Goal: Check status: Check status

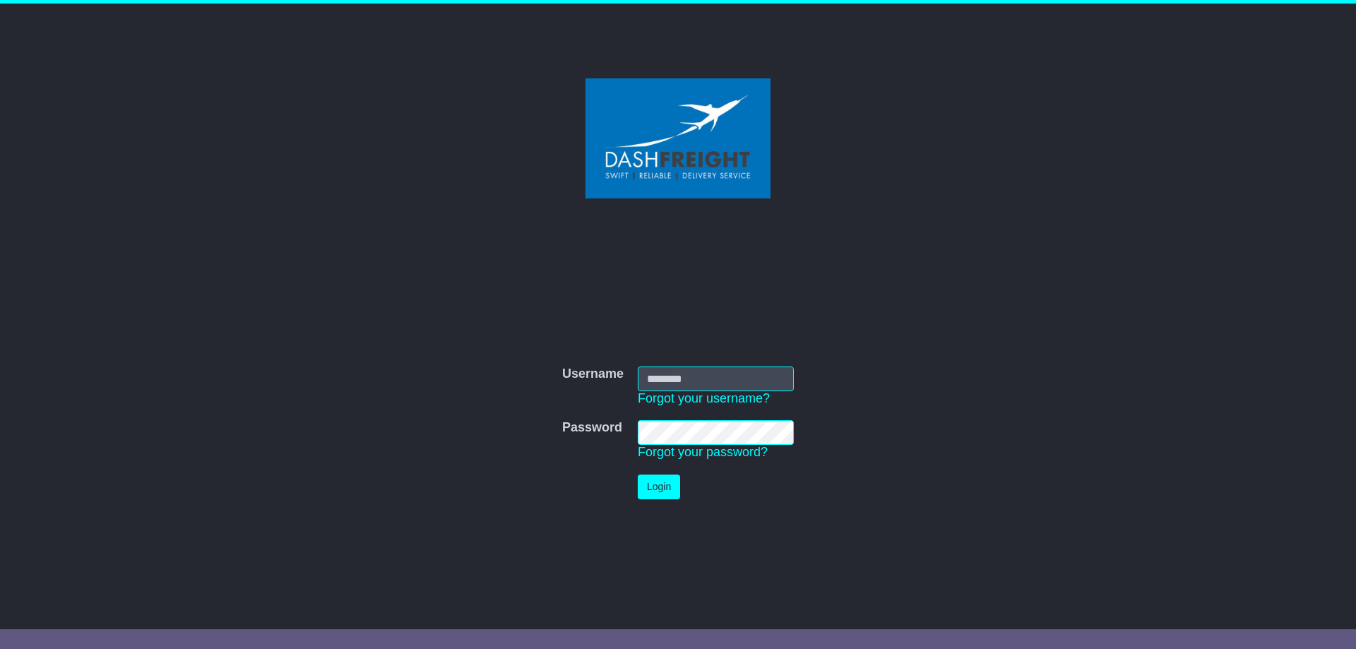
type input "**********"
click at [658, 482] on button "Login" at bounding box center [659, 487] width 42 height 25
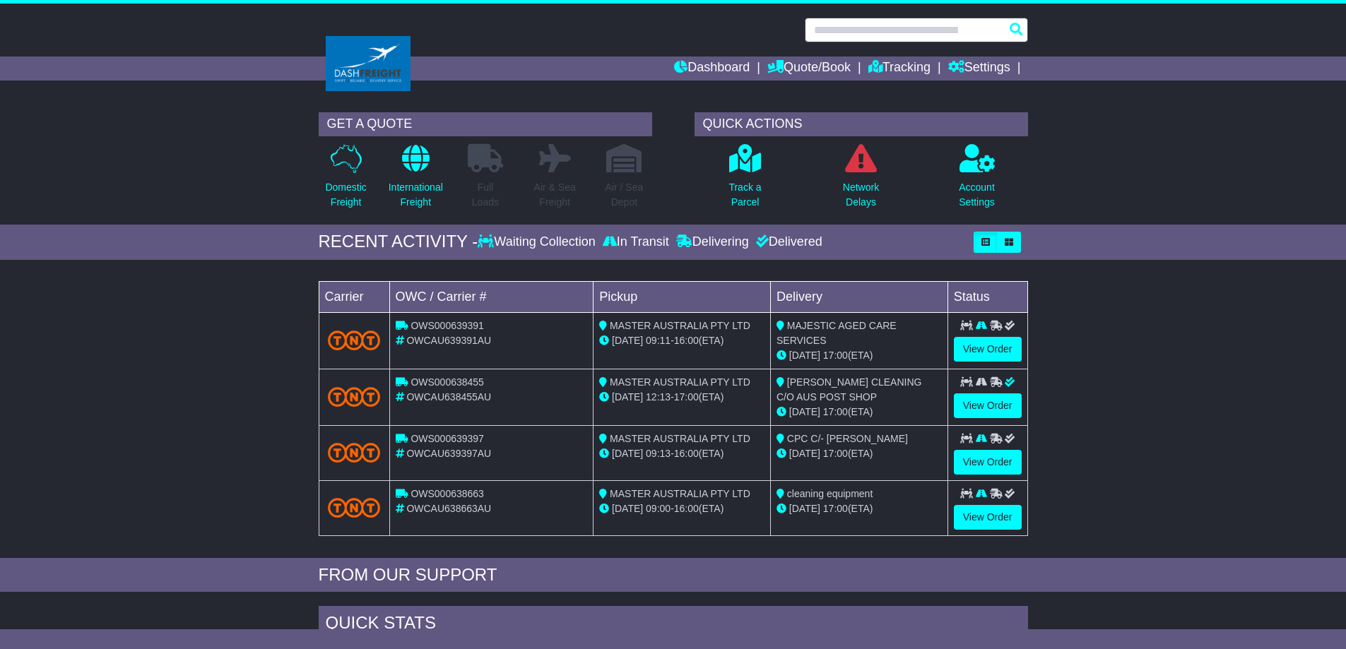
click at [838, 32] on input "text" at bounding box center [916, 30] width 223 height 25
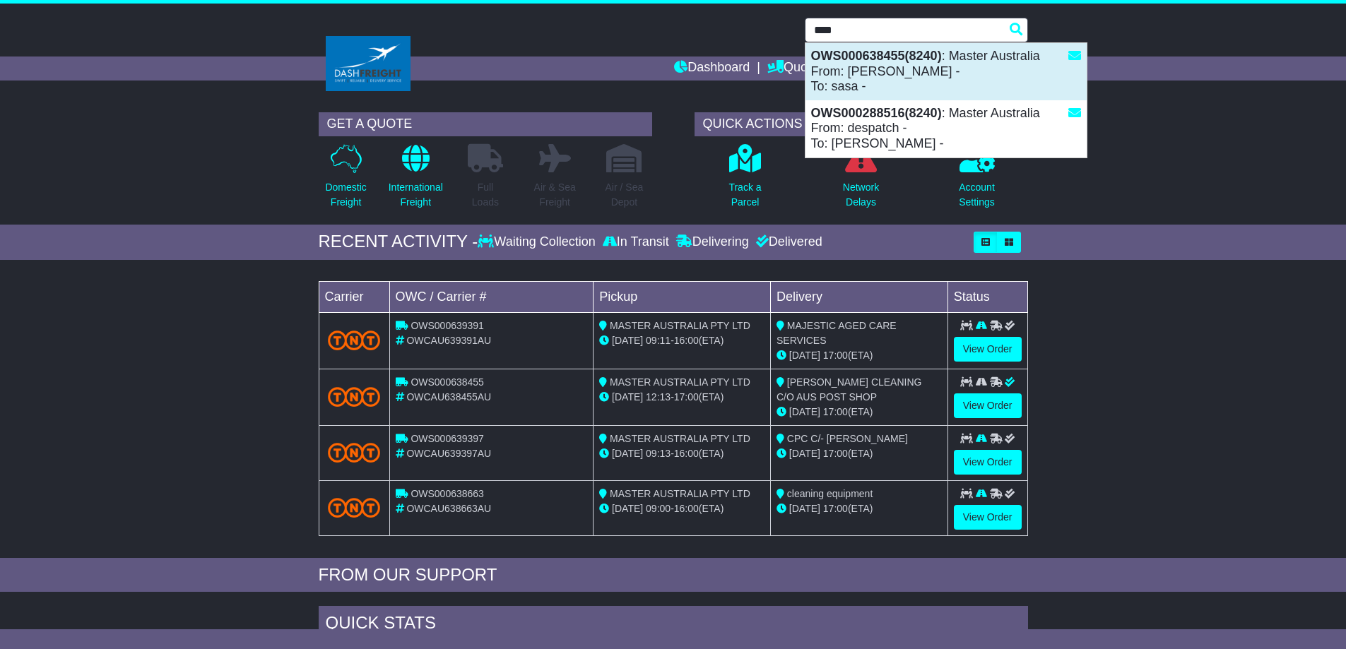
click at [854, 57] on strong "OWS000638455(8240)" at bounding box center [876, 56] width 131 height 14
type input "**********"
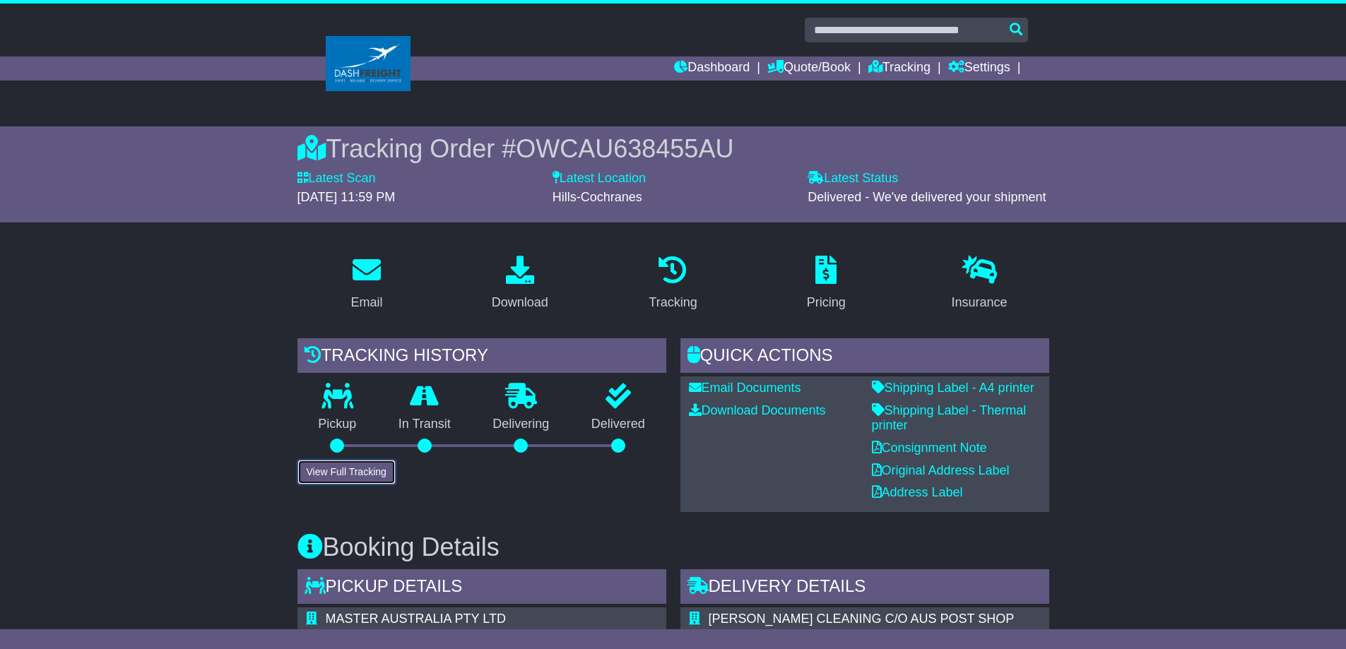
click at [344, 474] on button "View Full Tracking" at bounding box center [346, 472] width 98 height 25
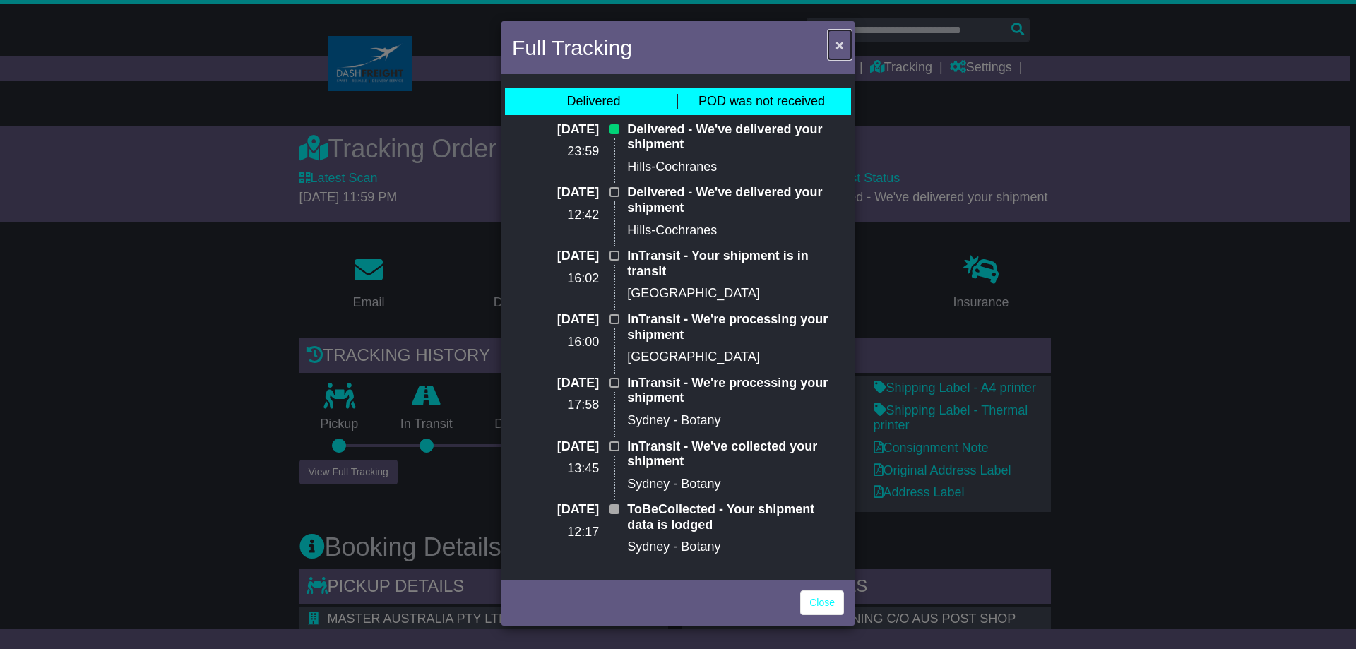
click at [841, 49] on span "×" at bounding box center [840, 45] width 8 height 16
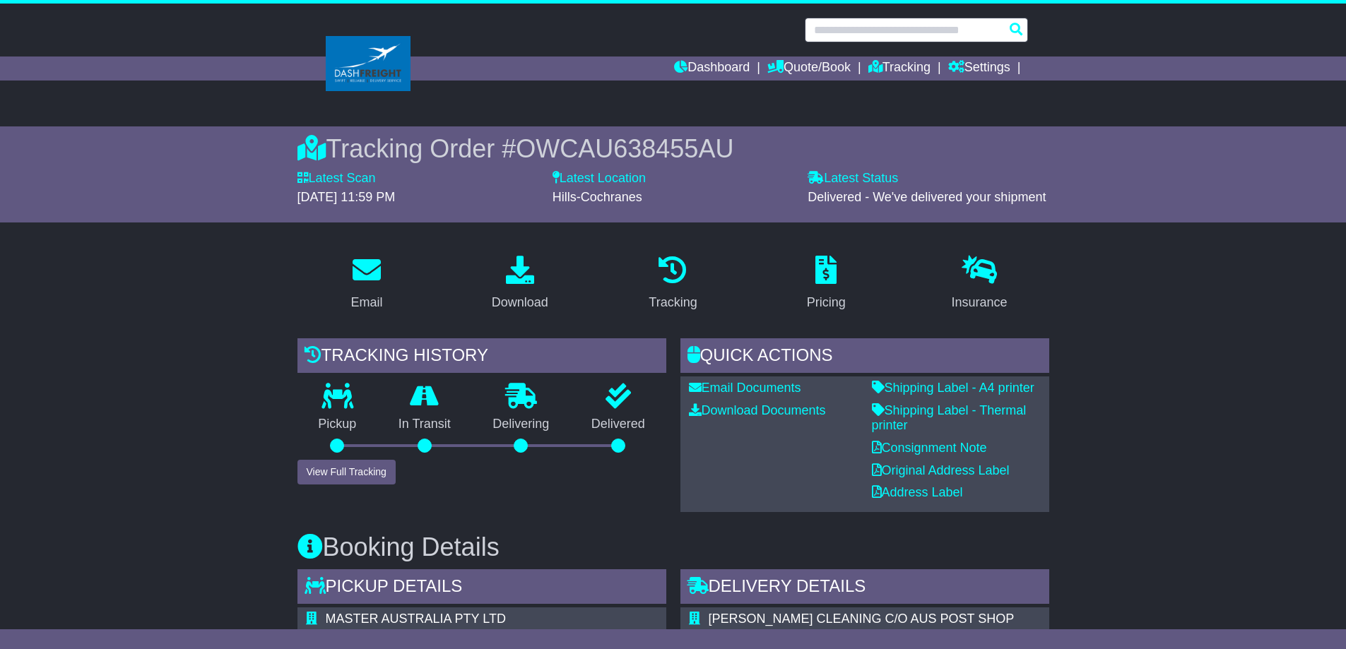
click at [845, 30] on input "text" at bounding box center [916, 30] width 223 height 25
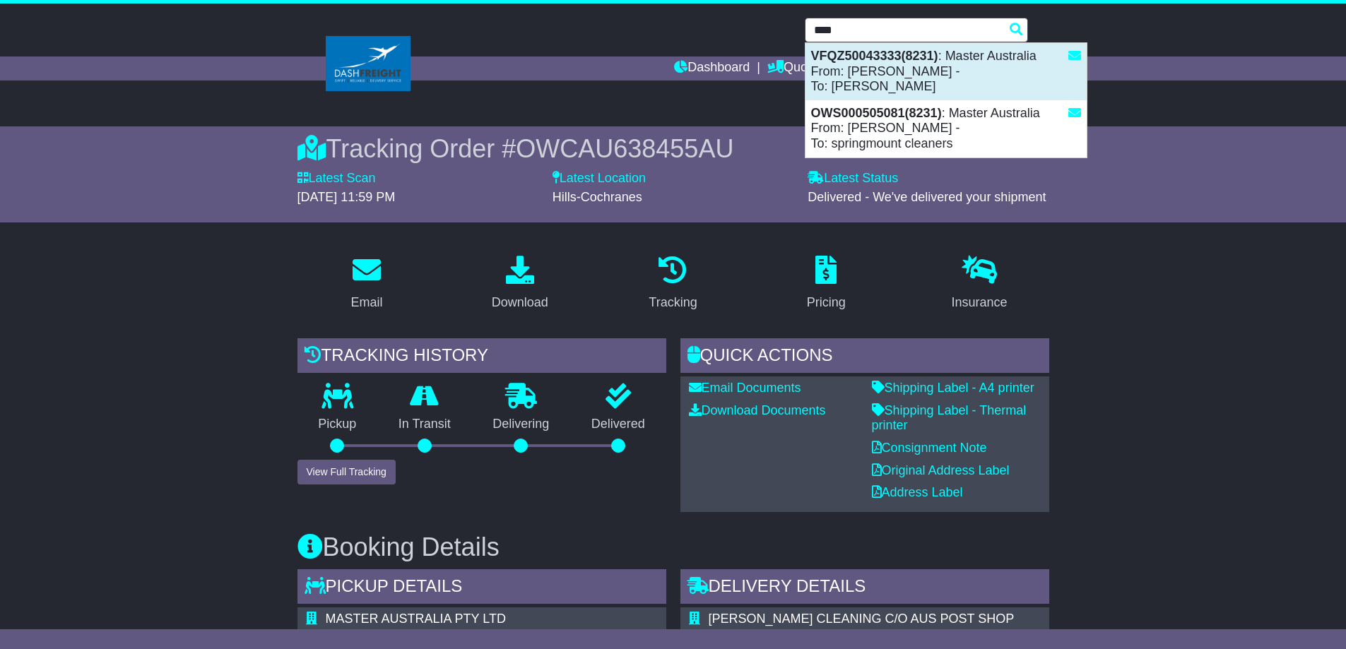
click at [855, 70] on div "VFQZ50043333(8231) : Master Australia From: johnny - To: RICK GODDARD" at bounding box center [945, 71] width 281 height 57
type input "**********"
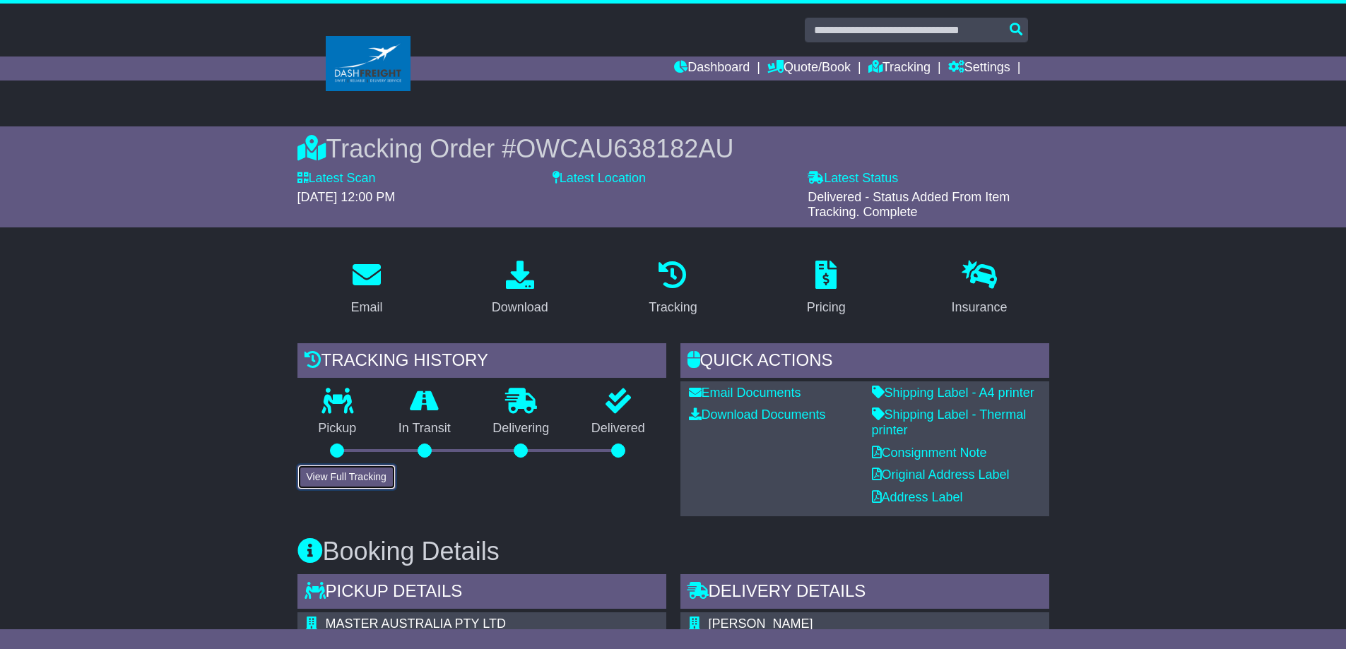
click at [384, 480] on button "View Full Tracking" at bounding box center [346, 477] width 98 height 25
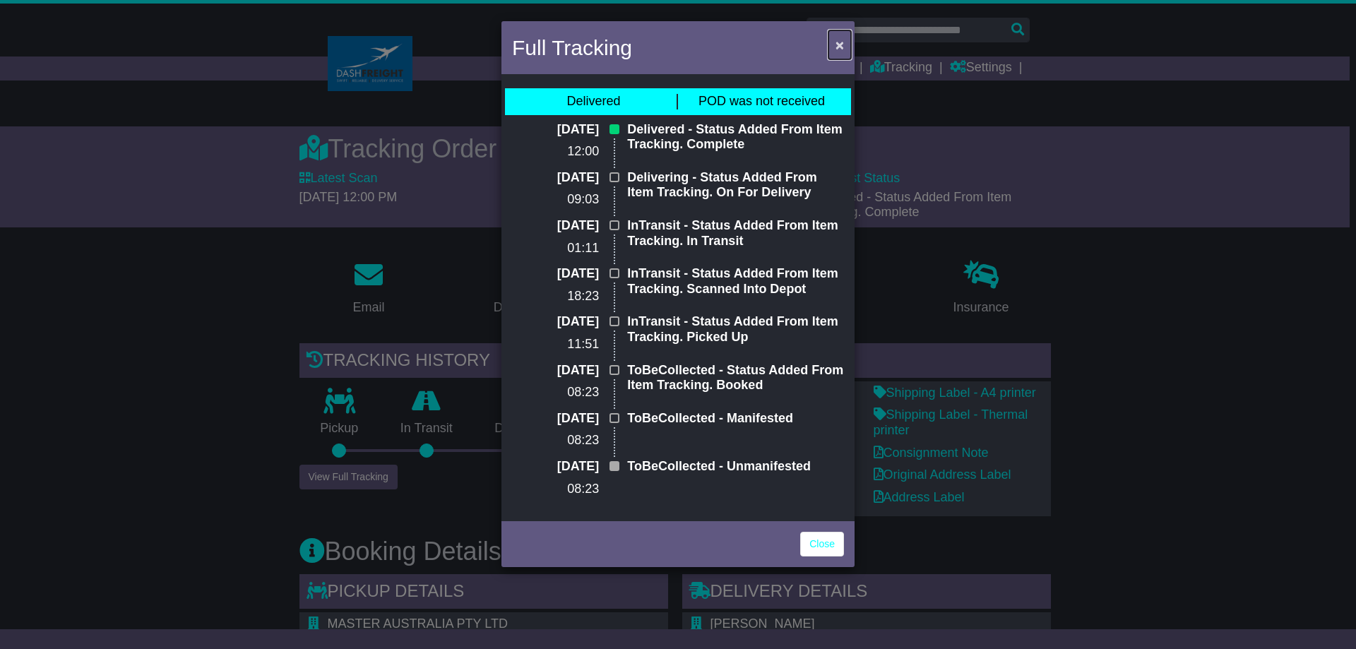
click at [838, 43] on span "×" at bounding box center [840, 45] width 8 height 16
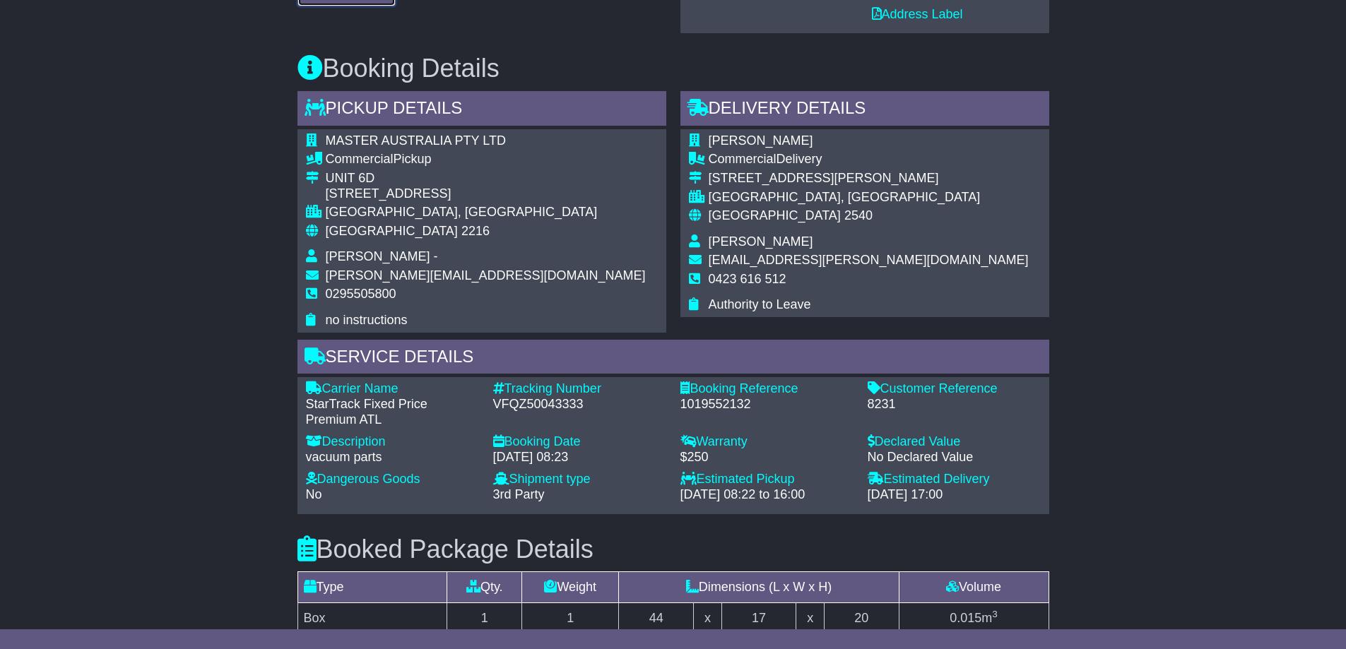
scroll to position [565, 0]
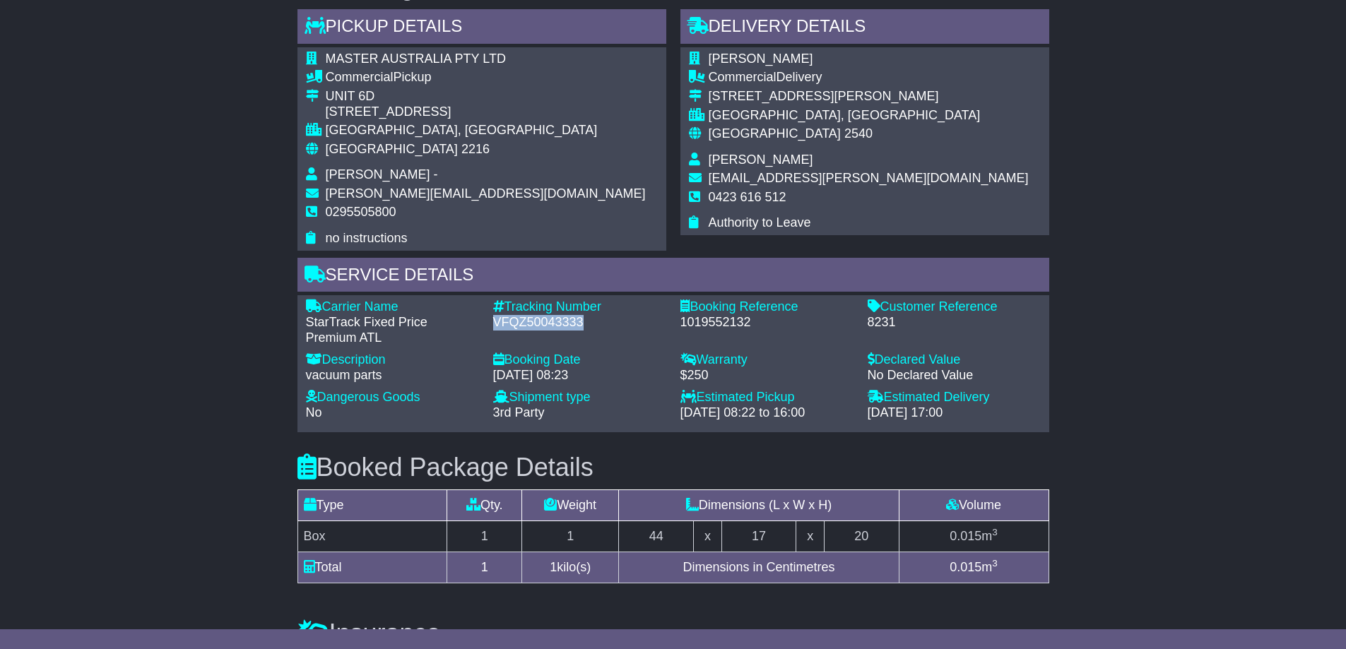
drag, startPoint x: 586, startPoint y: 327, endPoint x: 487, endPoint y: 324, distance: 99.7
click at [487, 324] on div "Tracking Number - VFQZ50043333" at bounding box center [579, 322] width 187 height 46
copy div "VFQZ50043333"
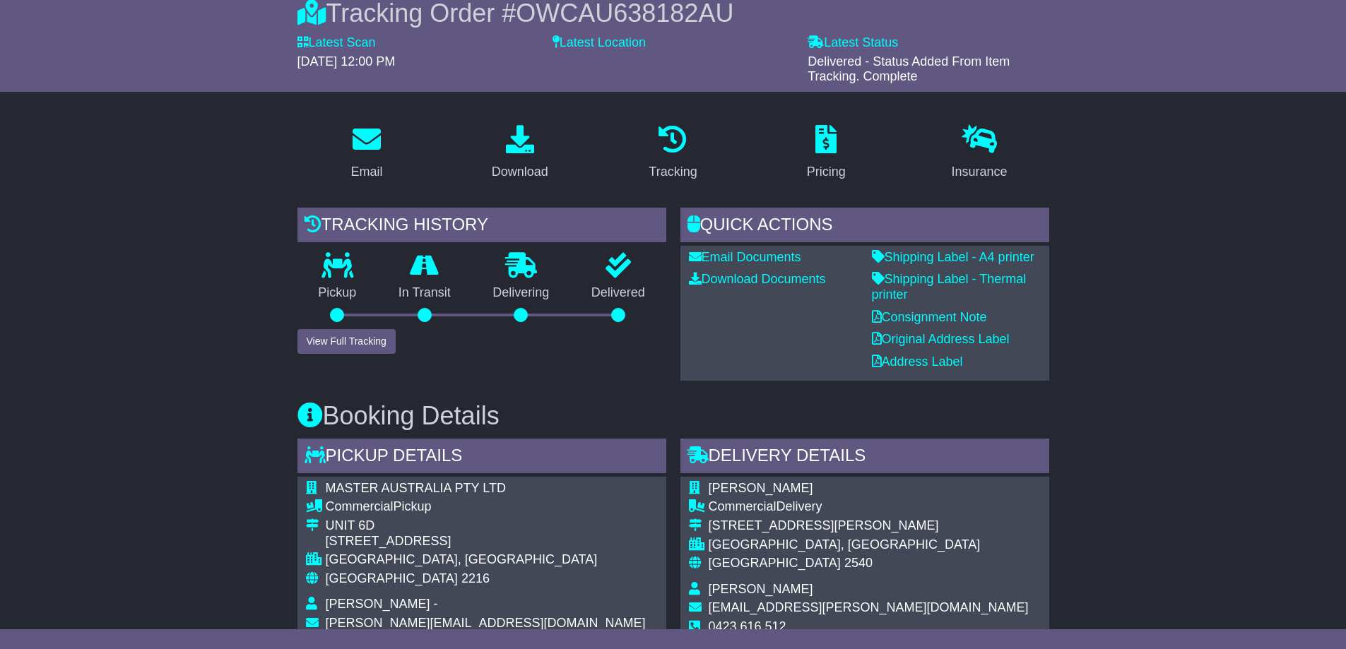
scroll to position [0, 0]
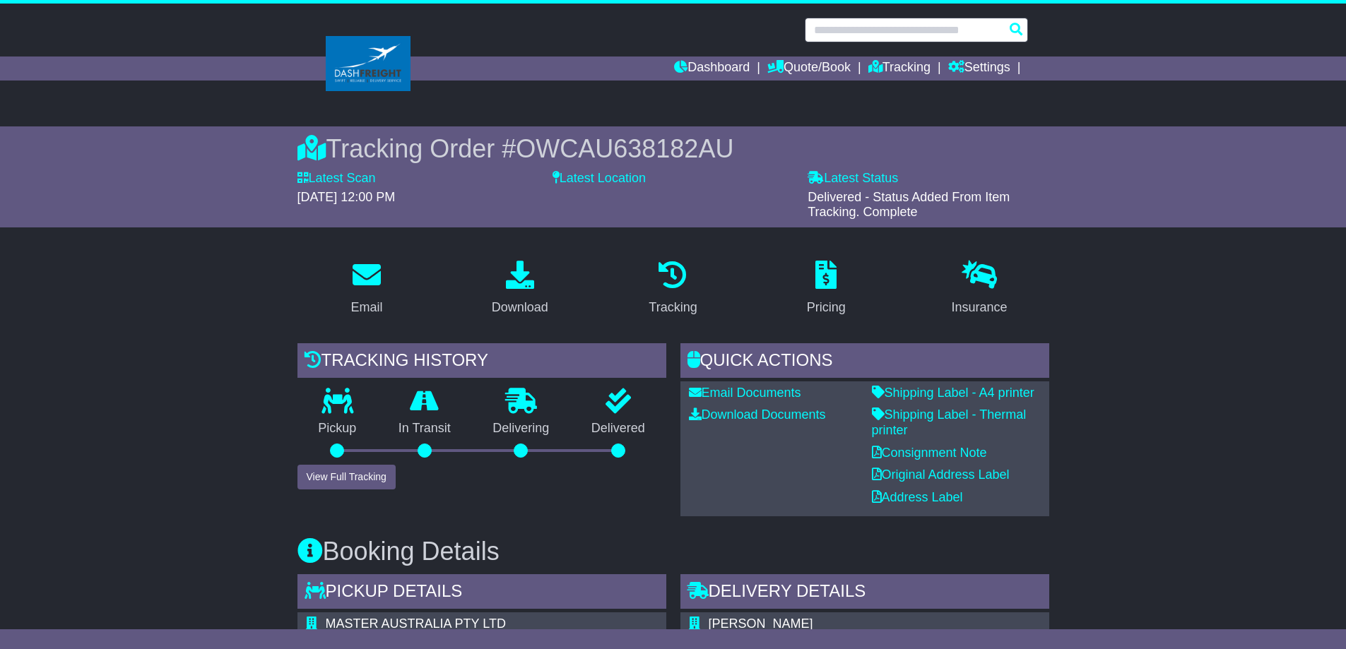
click at [831, 32] on input "text" at bounding box center [916, 30] width 223 height 25
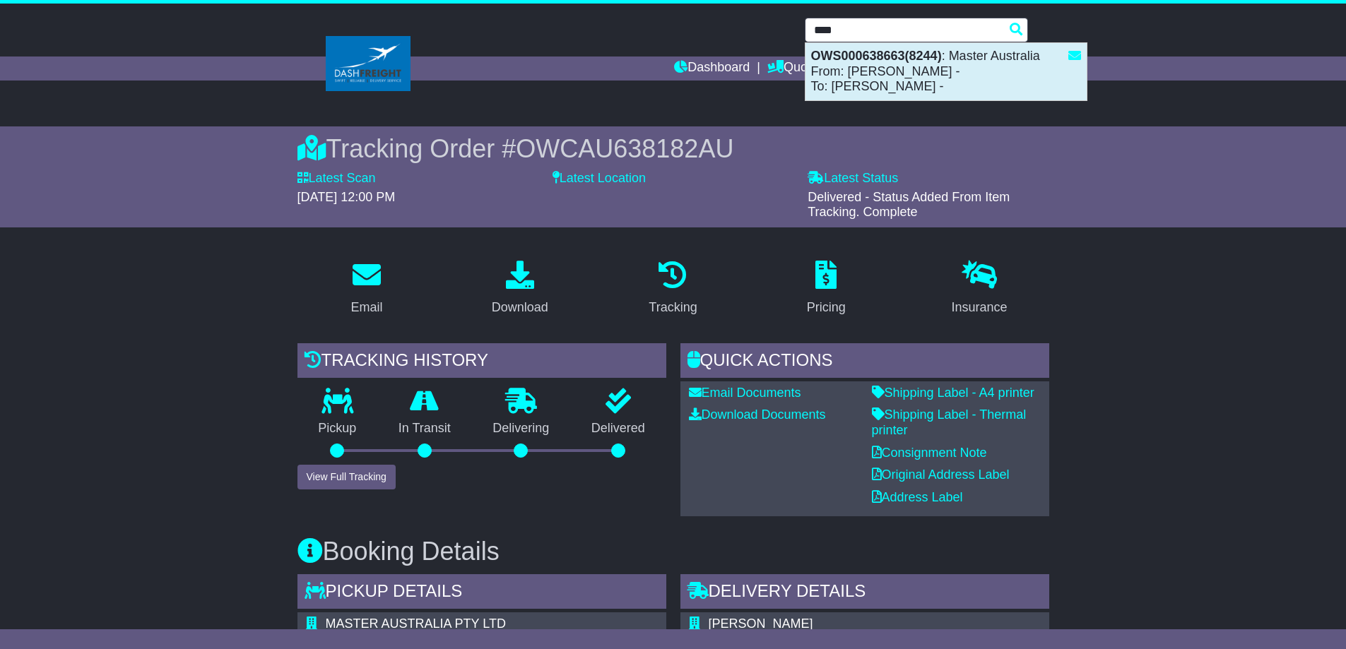
click at [853, 54] on strong "OWS000638663(8244)" at bounding box center [876, 56] width 131 height 14
type input "**********"
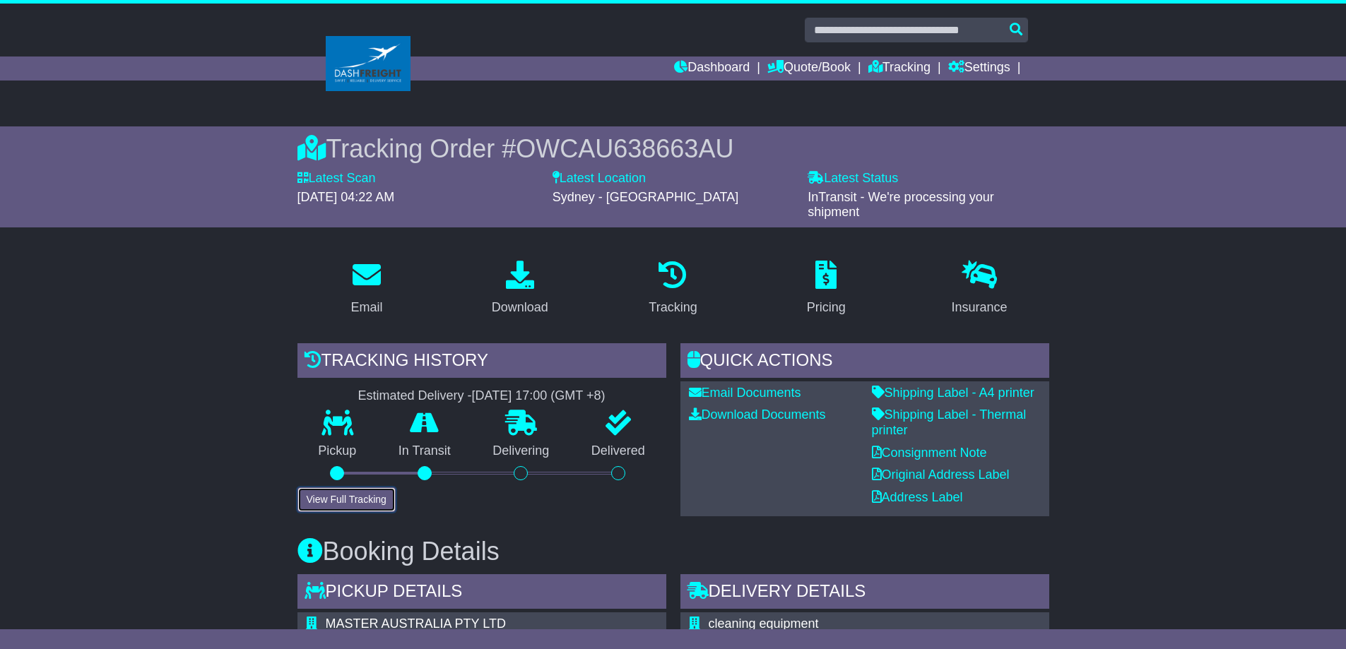
click at [355, 497] on button "View Full Tracking" at bounding box center [346, 499] width 98 height 25
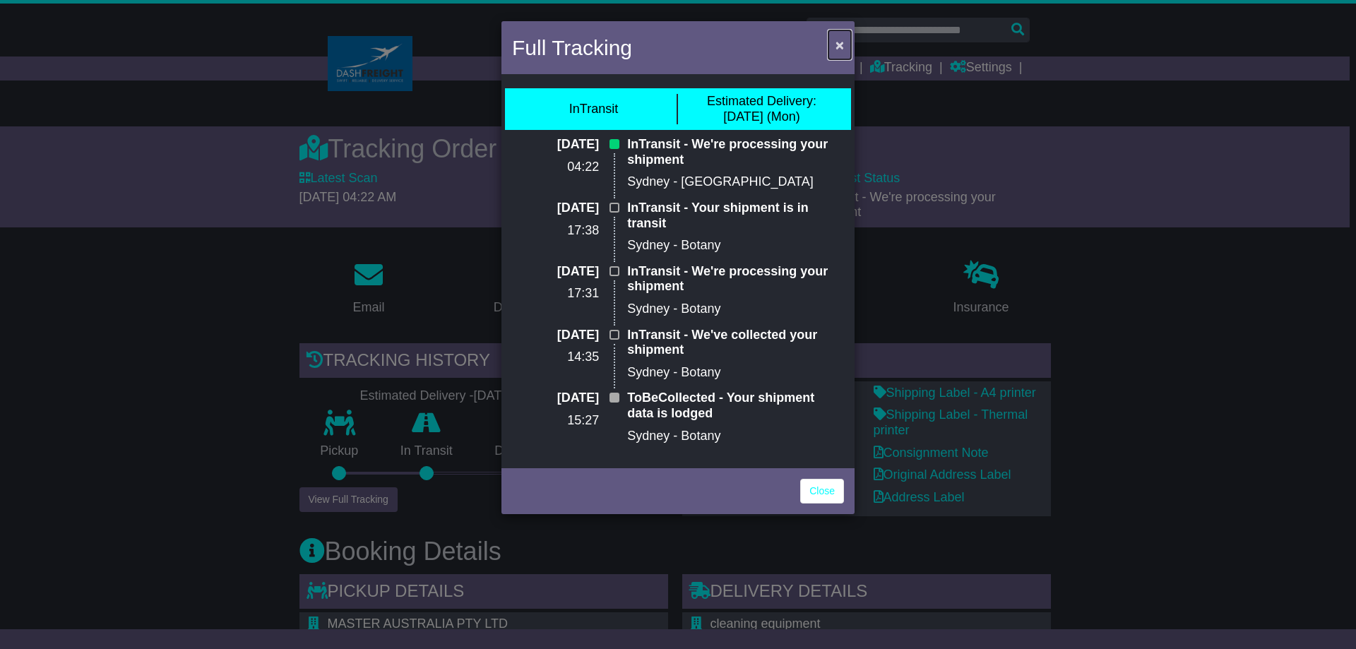
click at [838, 42] on span "×" at bounding box center [840, 45] width 8 height 16
